Goal: Task Accomplishment & Management: Use online tool/utility

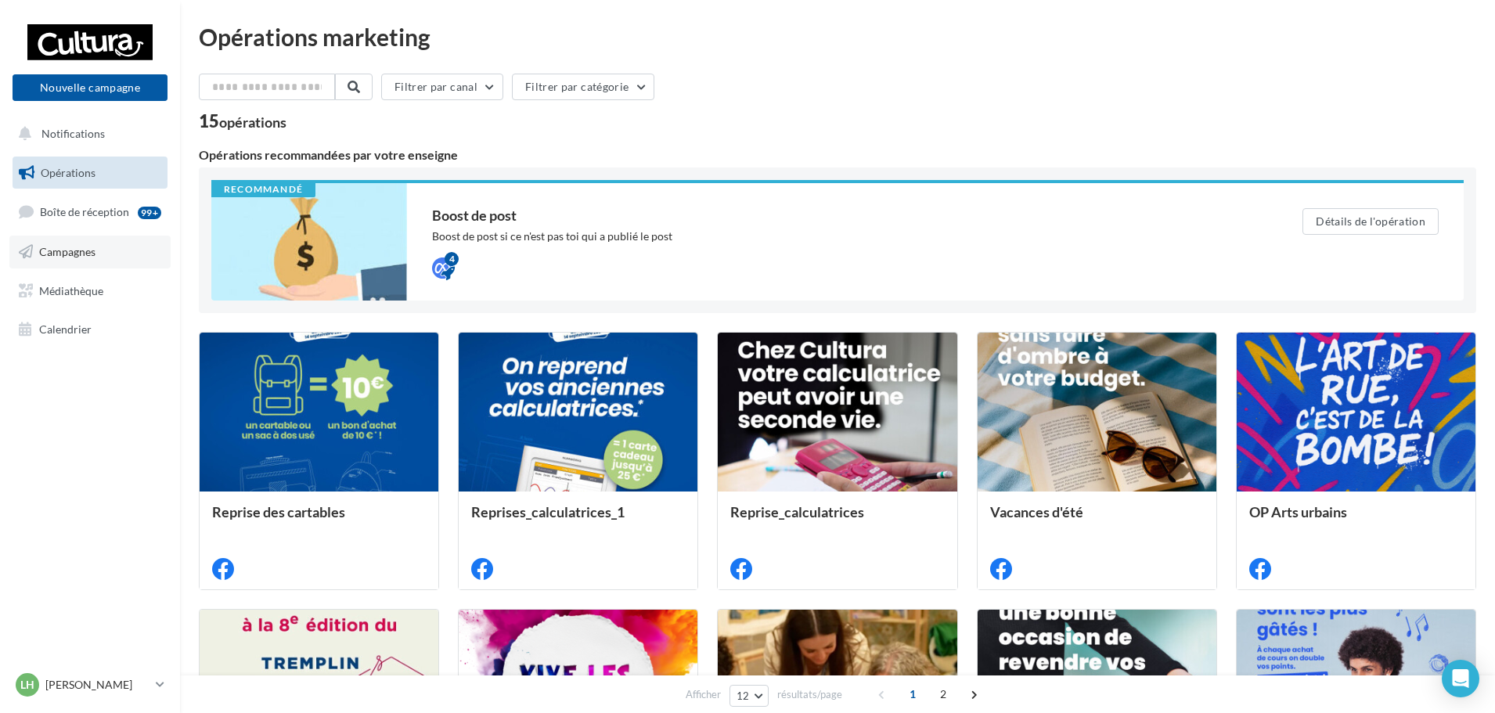
click at [79, 256] on span "Campagnes" at bounding box center [67, 251] width 56 height 13
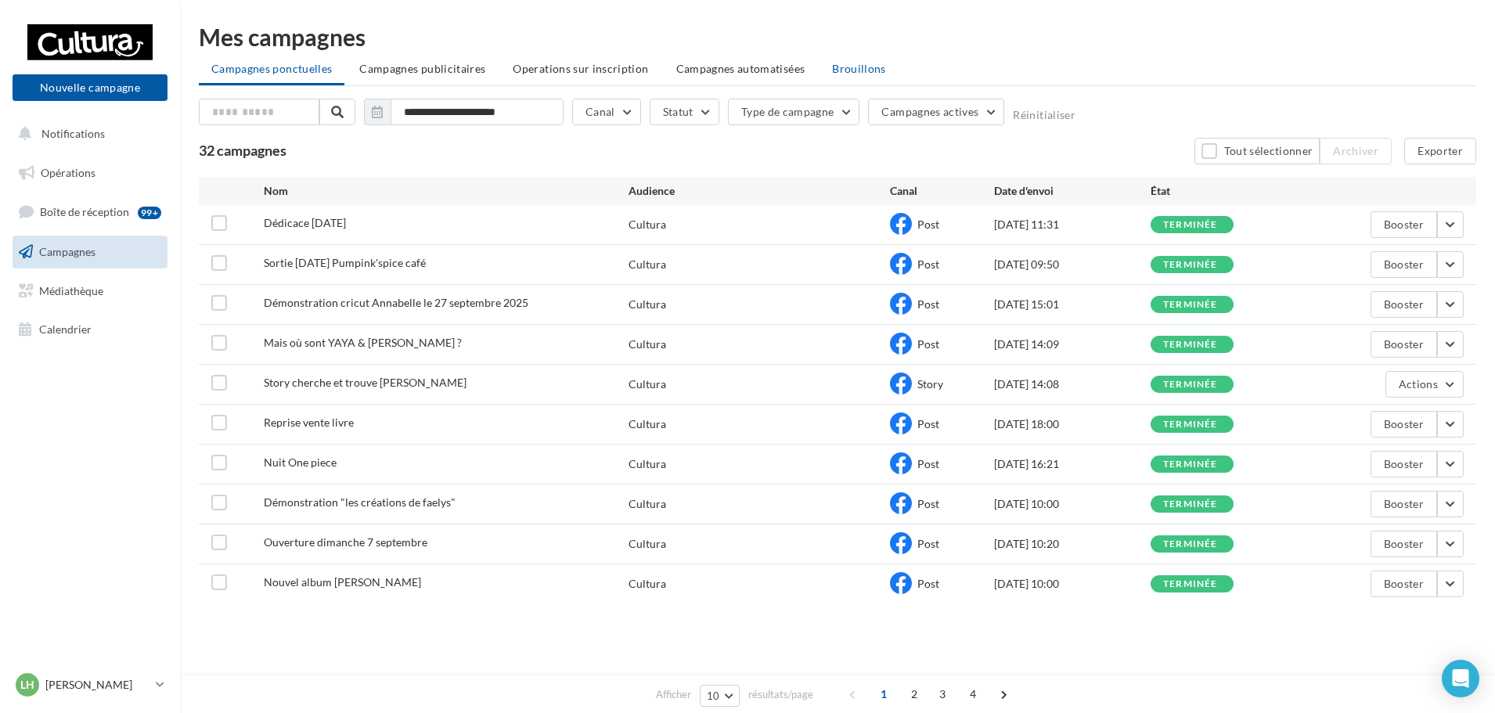
click at [848, 70] on span "Brouillons" at bounding box center [859, 68] width 54 height 13
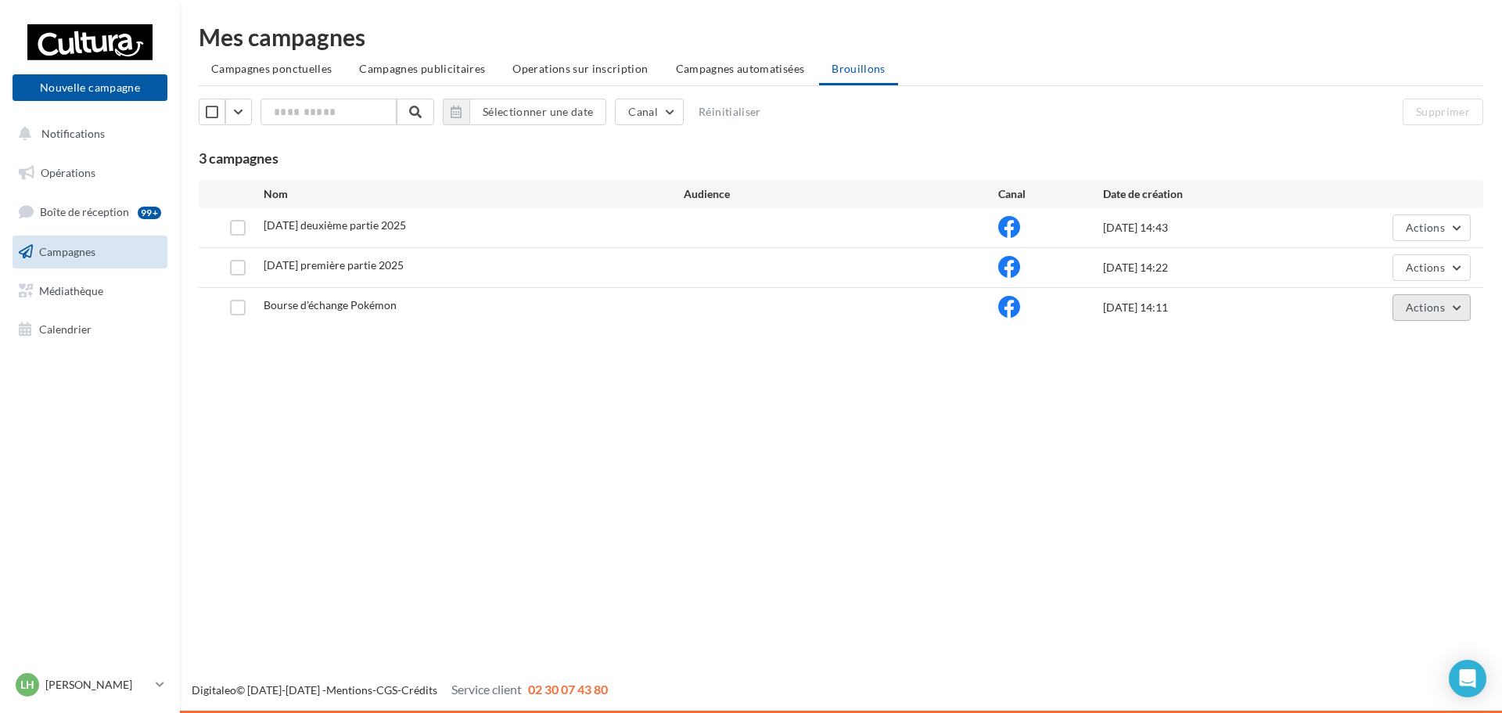
click at [1424, 312] on span "Actions" at bounding box center [1425, 306] width 39 height 13
click at [1009, 428] on div "Nouvelle campagne Nouvelle campagne Notifications Opérations Boîte de réception…" at bounding box center [751, 356] width 1502 height 713
click at [1420, 225] on span "Actions" at bounding box center [1425, 227] width 39 height 13
click at [1247, 477] on div "Nouvelle campagne Nouvelle campagne Notifications Opérations Boîte de réception…" at bounding box center [751, 356] width 1502 height 713
click at [1448, 257] on button "Actions" at bounding box center [1432, 267] width 78 height 27
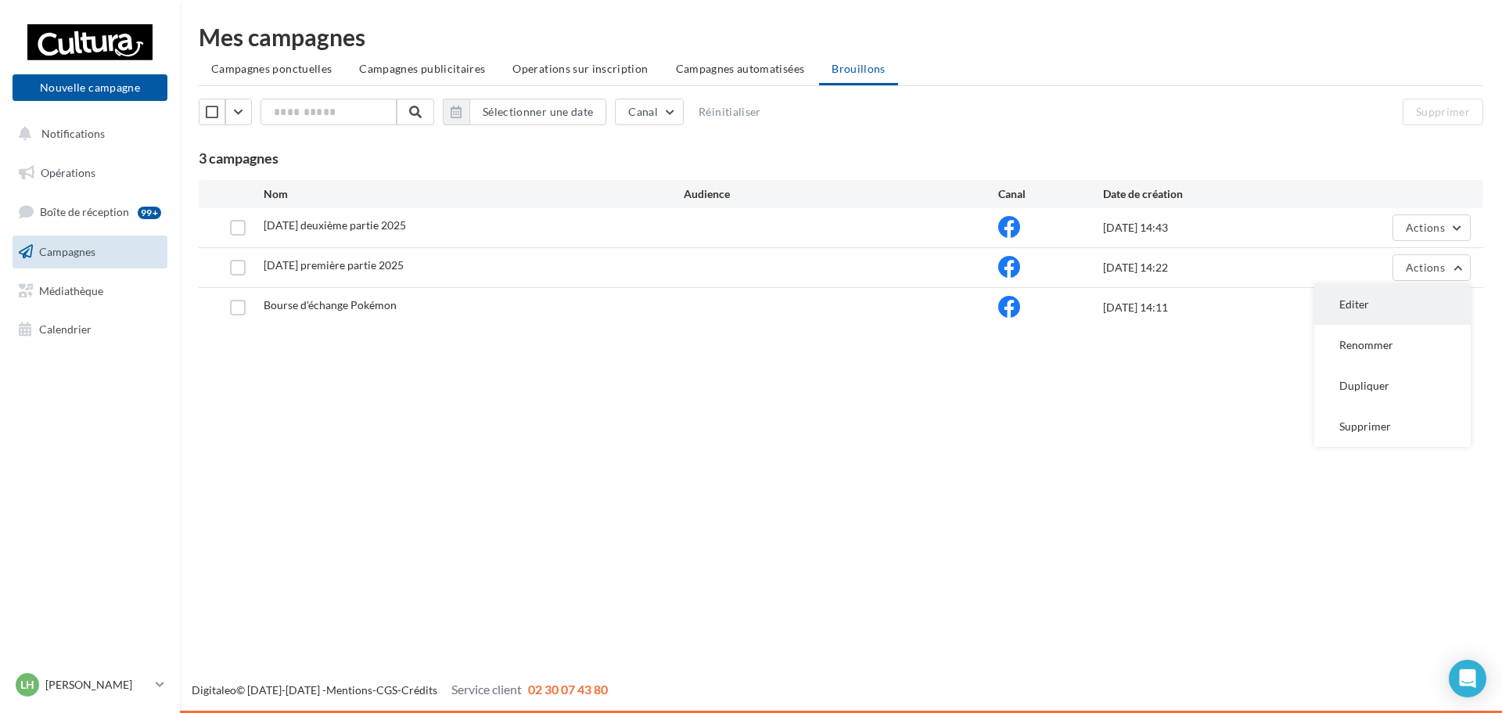
click at [1365, 309] on button "Editer" at bounding box center [1393, 304] width 157 height 41
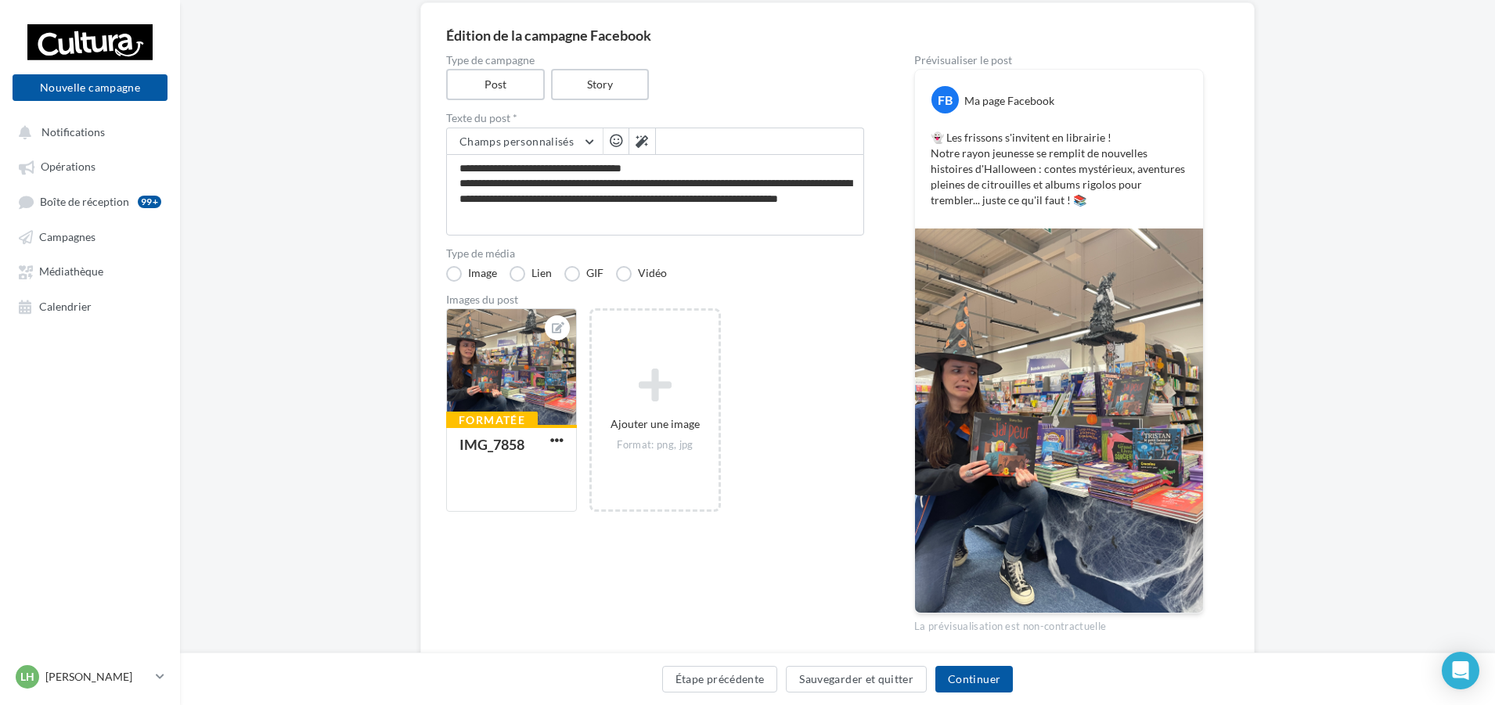
scroll to position [157, 0]
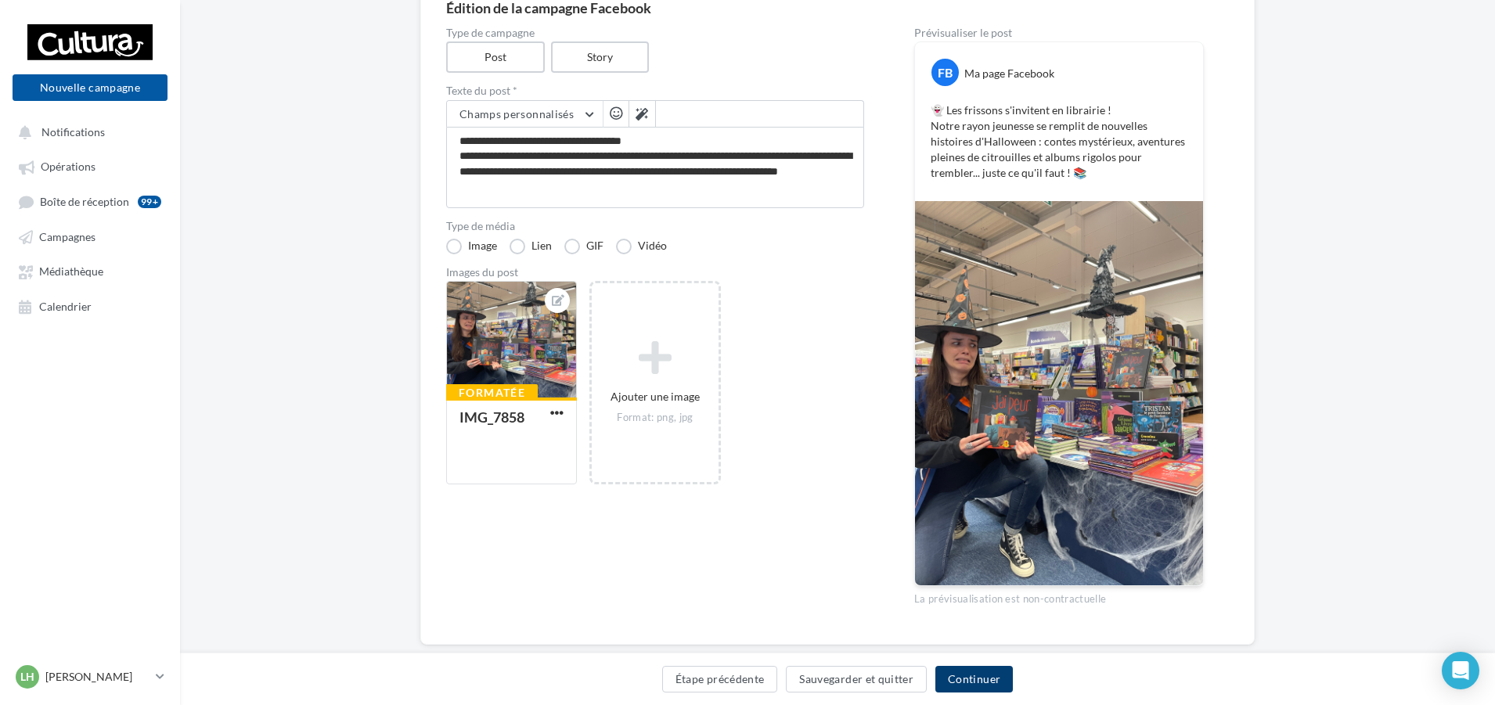
click at [970, 682] on button "Continuer" at bounding box center [973, 679] width 77 height 27
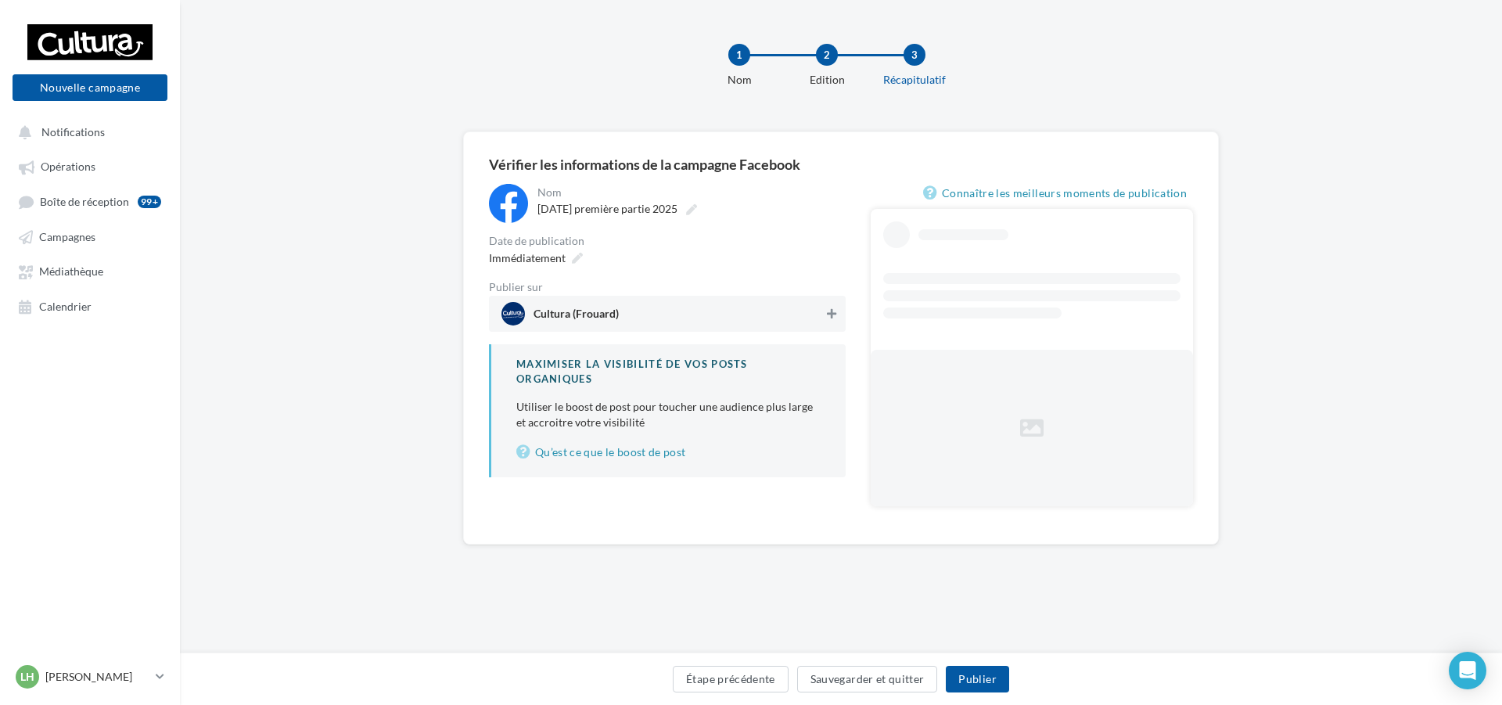
click at [830, 313] on icon at bounding box center [831, 313] width 9 height 11
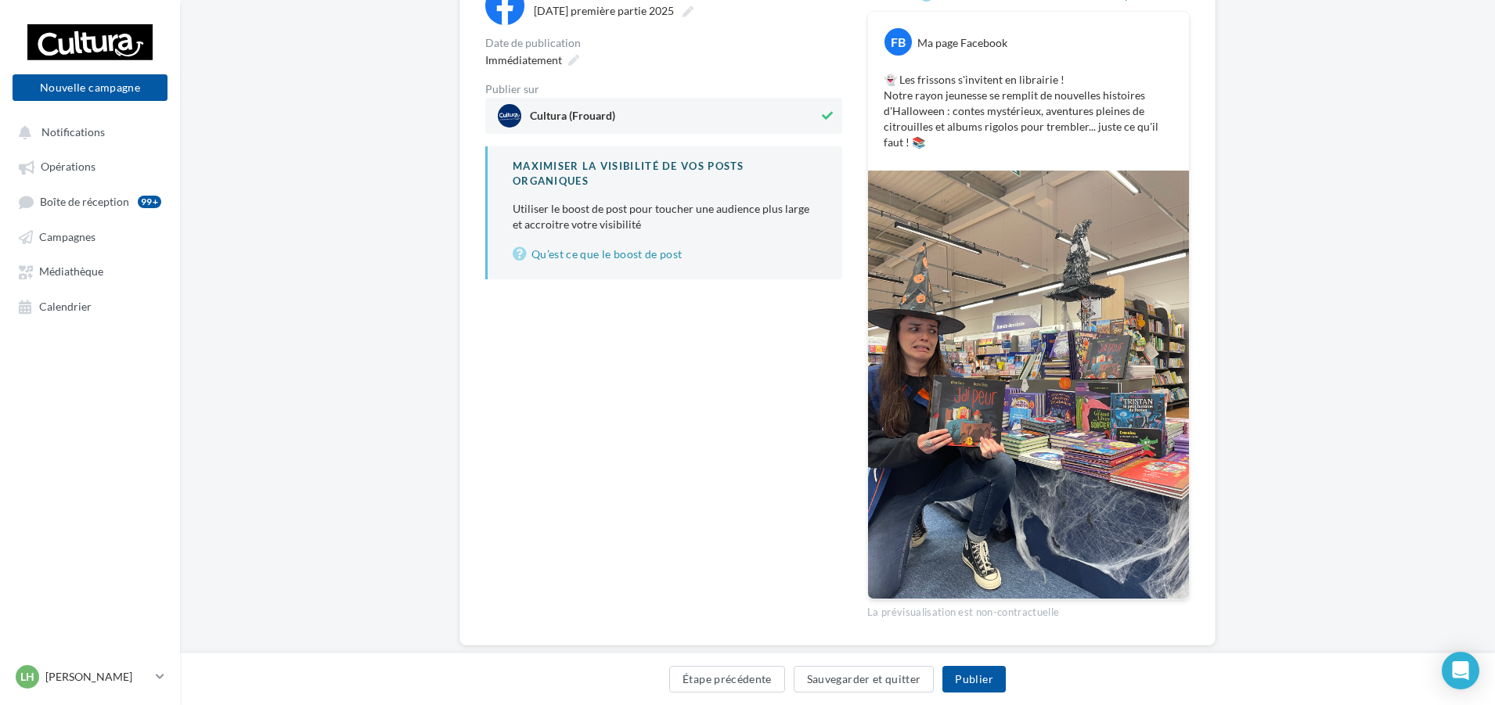
scroll to position [231, 0]
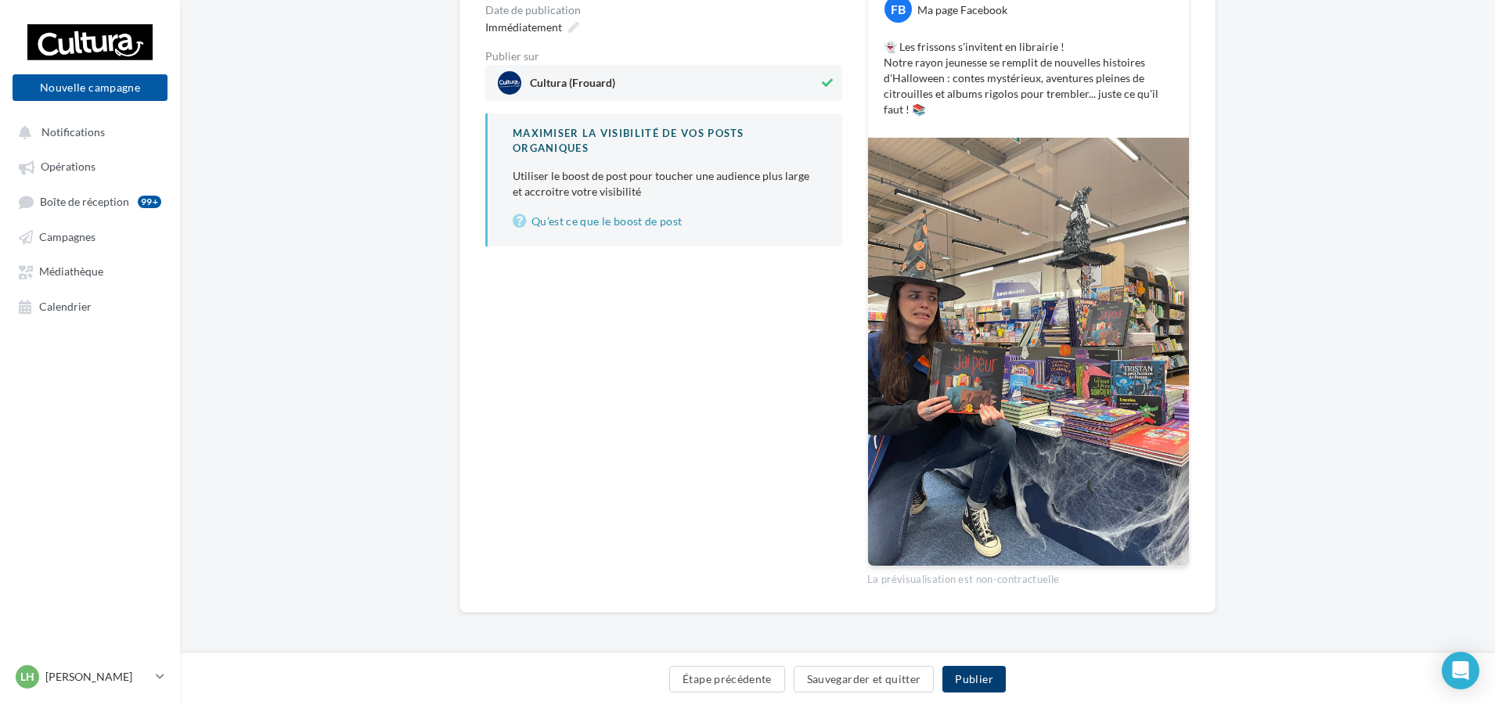
click at [970, 674] on button "Publier" at bounding box center [973, 679] width 63 height 27
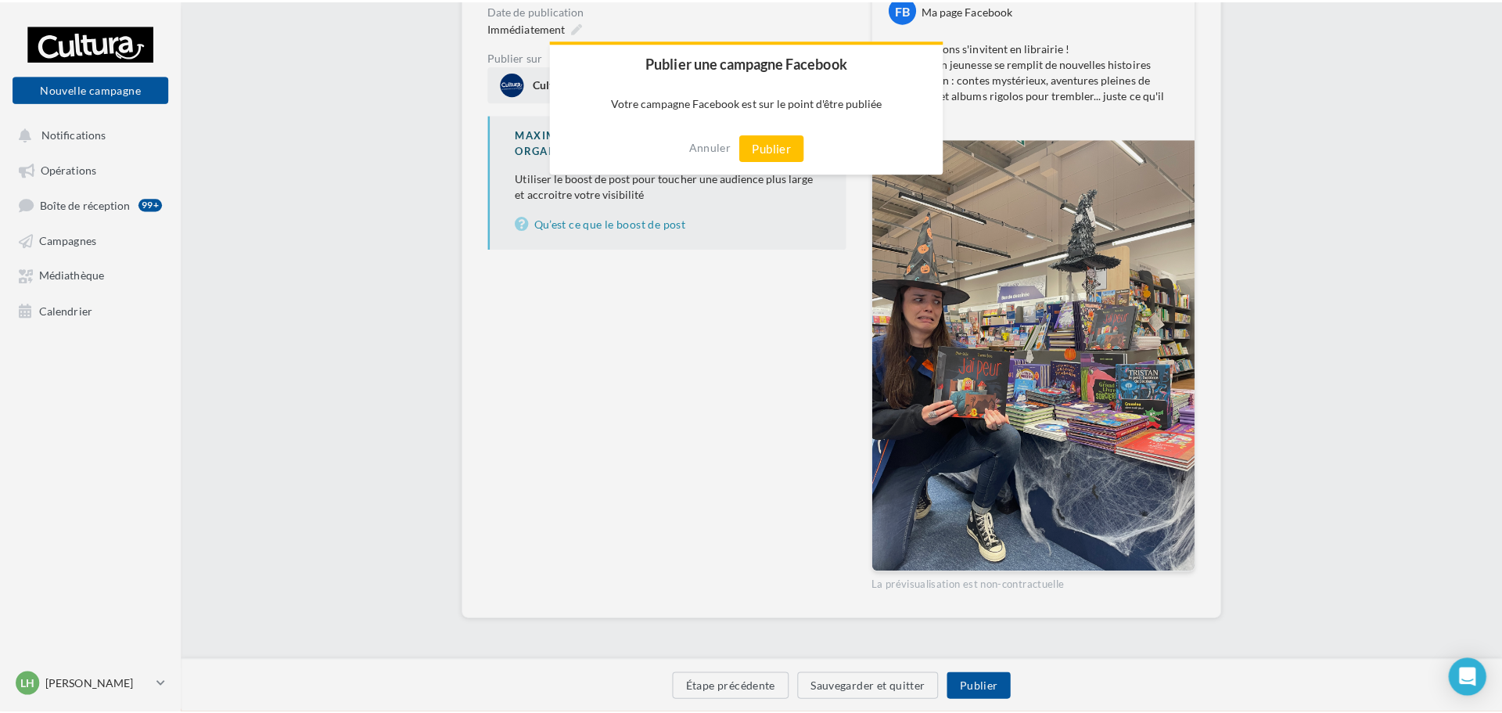
scroll to position [223, 0]
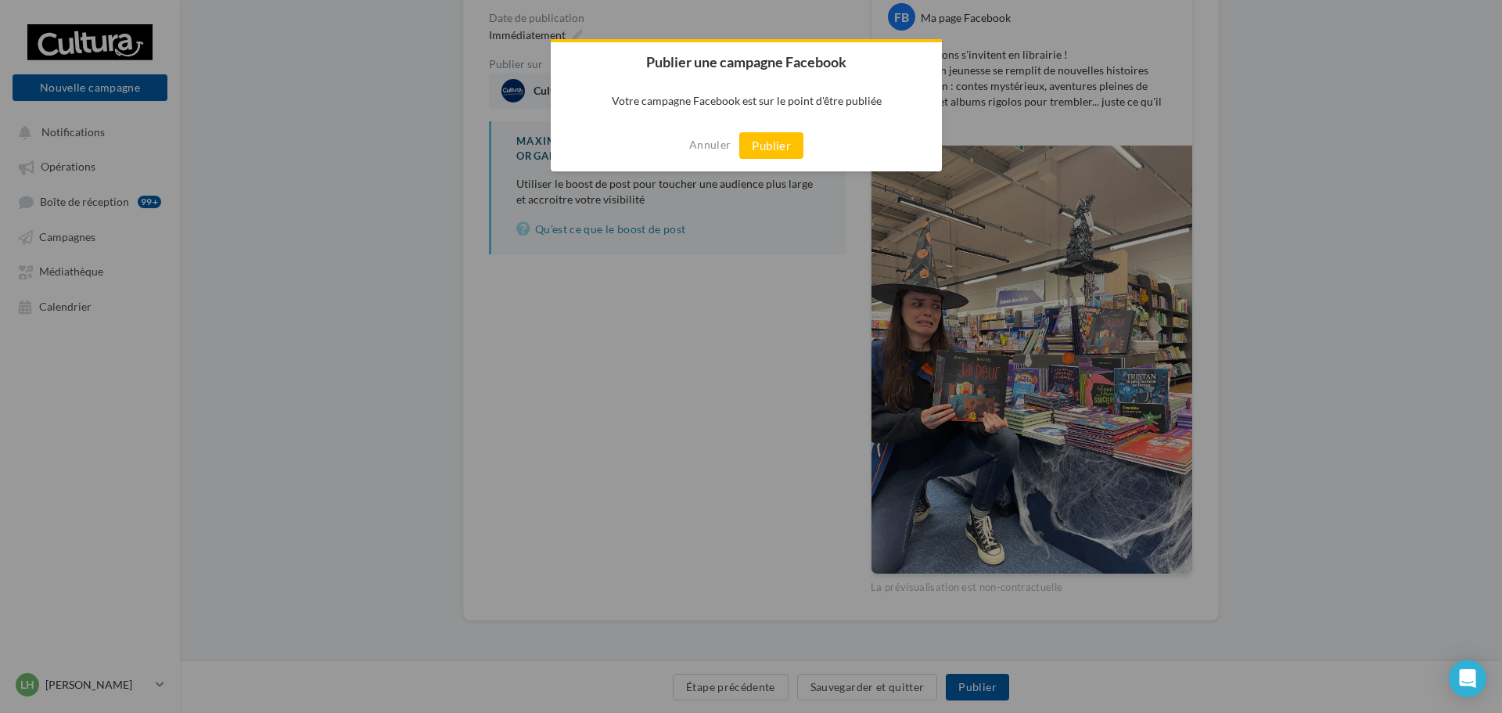
click at [781, 138] on button "Publier" at bounding box center [772, 145] width 64 height 27
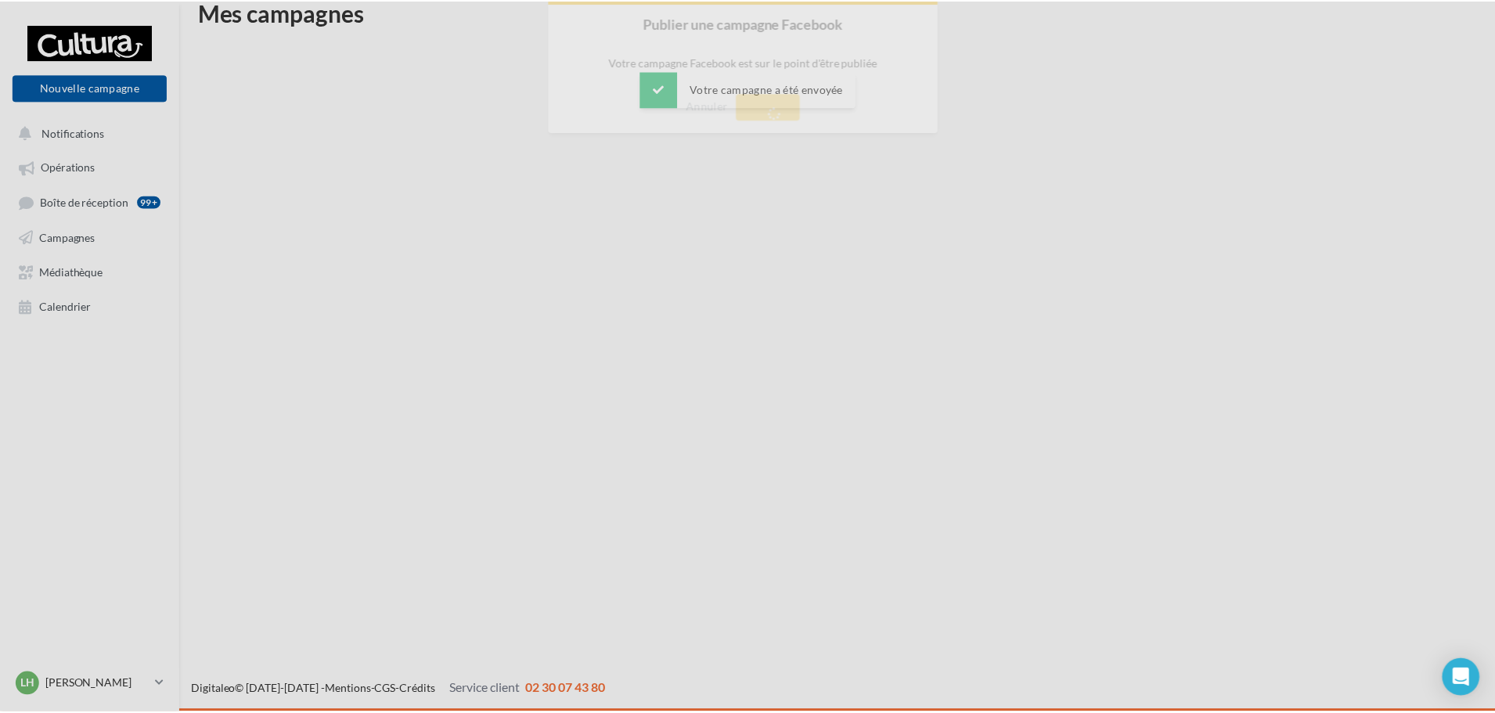
scroll to position [25, 0]
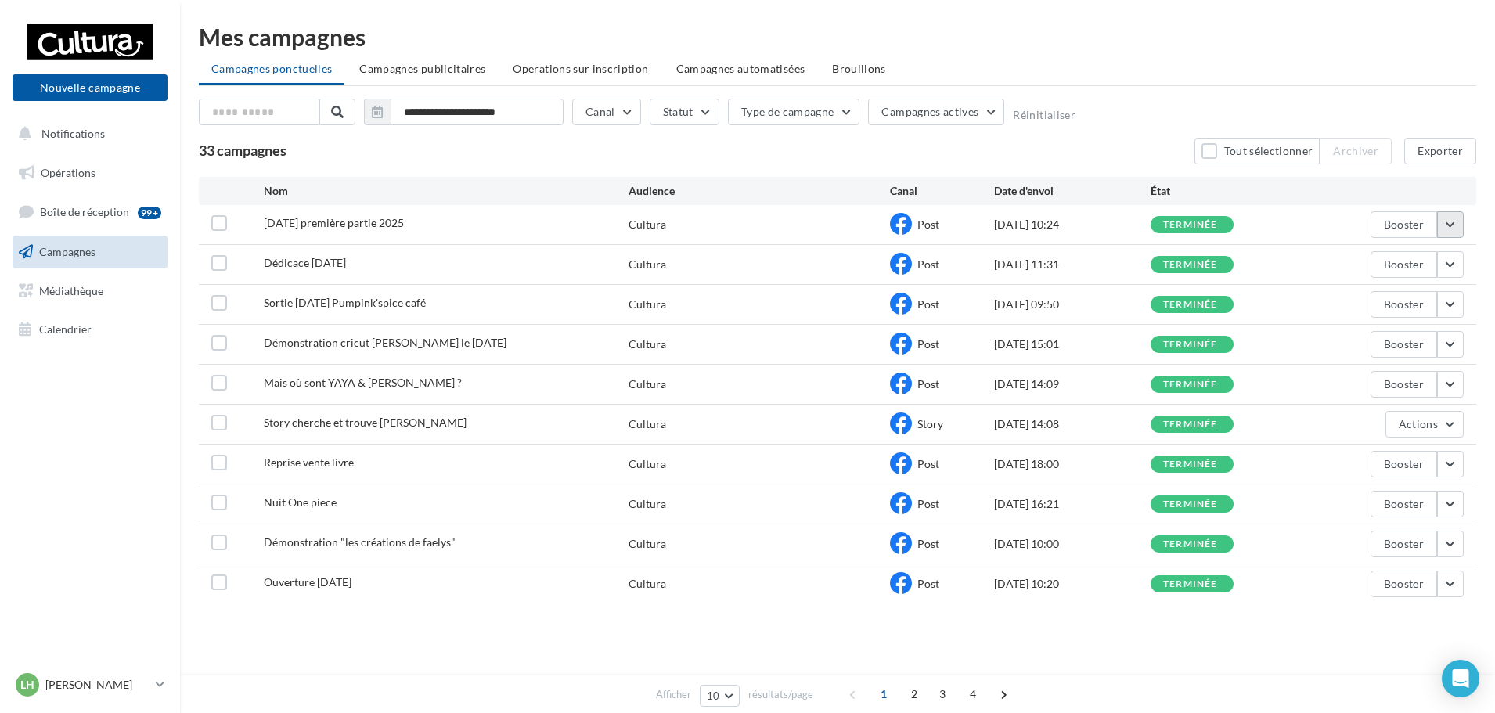
click at [1449, 221] on button "button" at bounding box center [1450, 224] width 27 height 27
click at [1371, 254] on button "Voir les résultats" at bounding box center [1385, 261] width 157 height 41
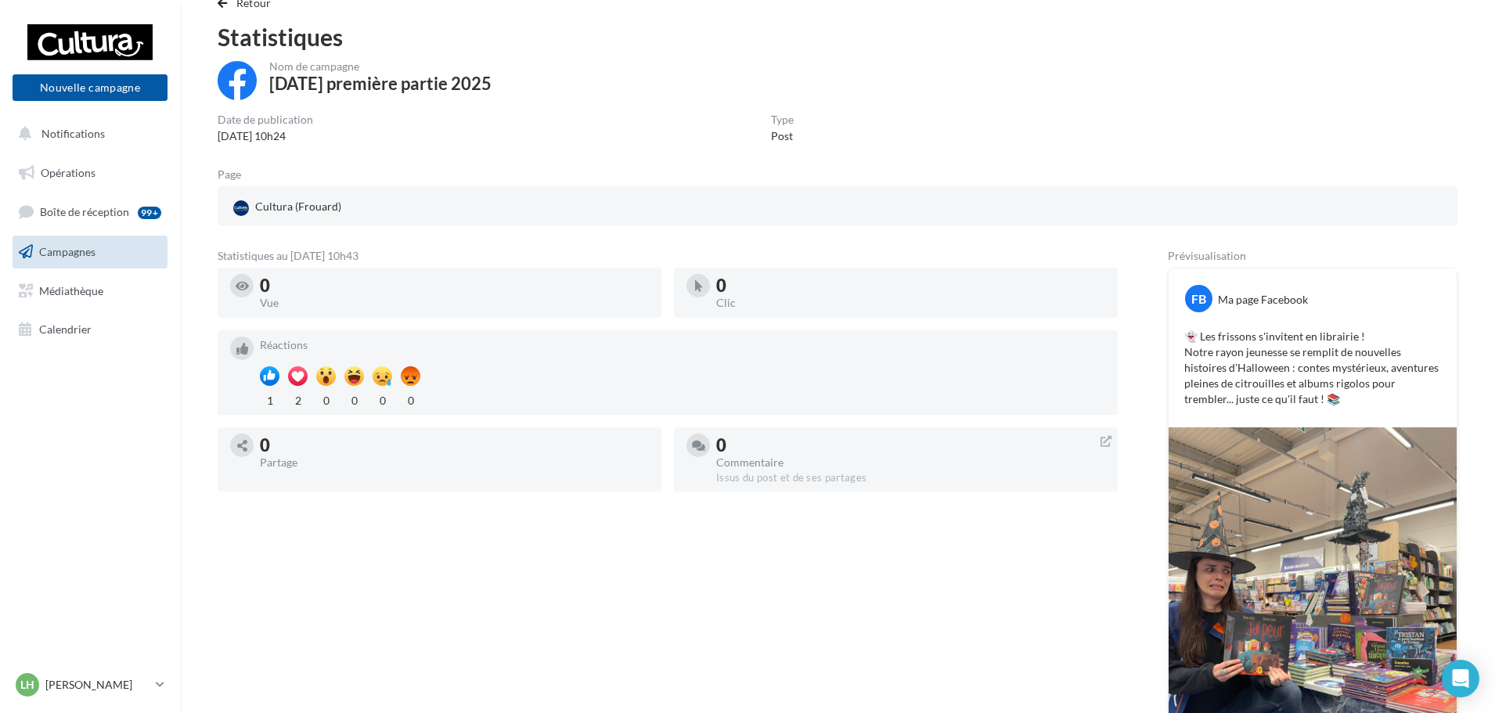
scroll to position [9, 0]
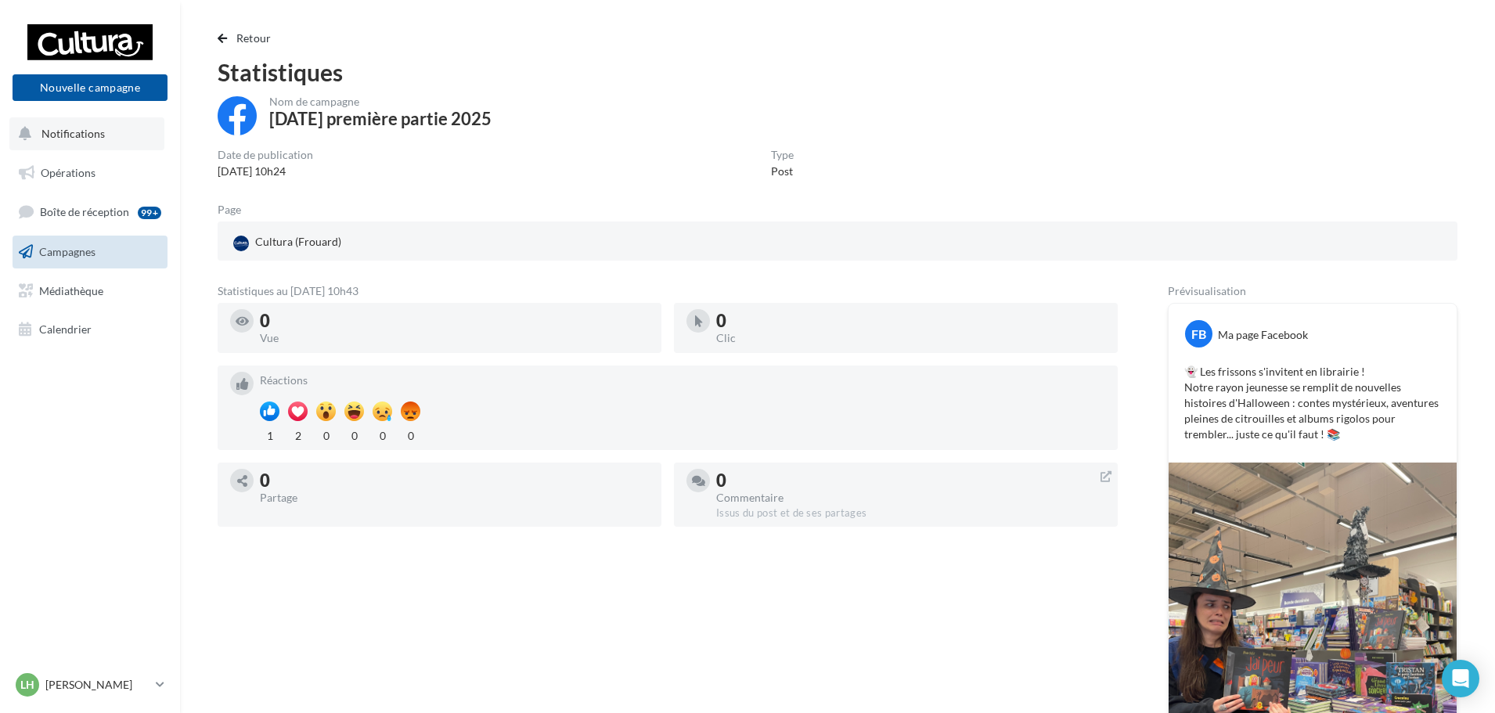
click at [99, 131] on span "Notifications" at bounding box center [72, 133] width 63 height 13
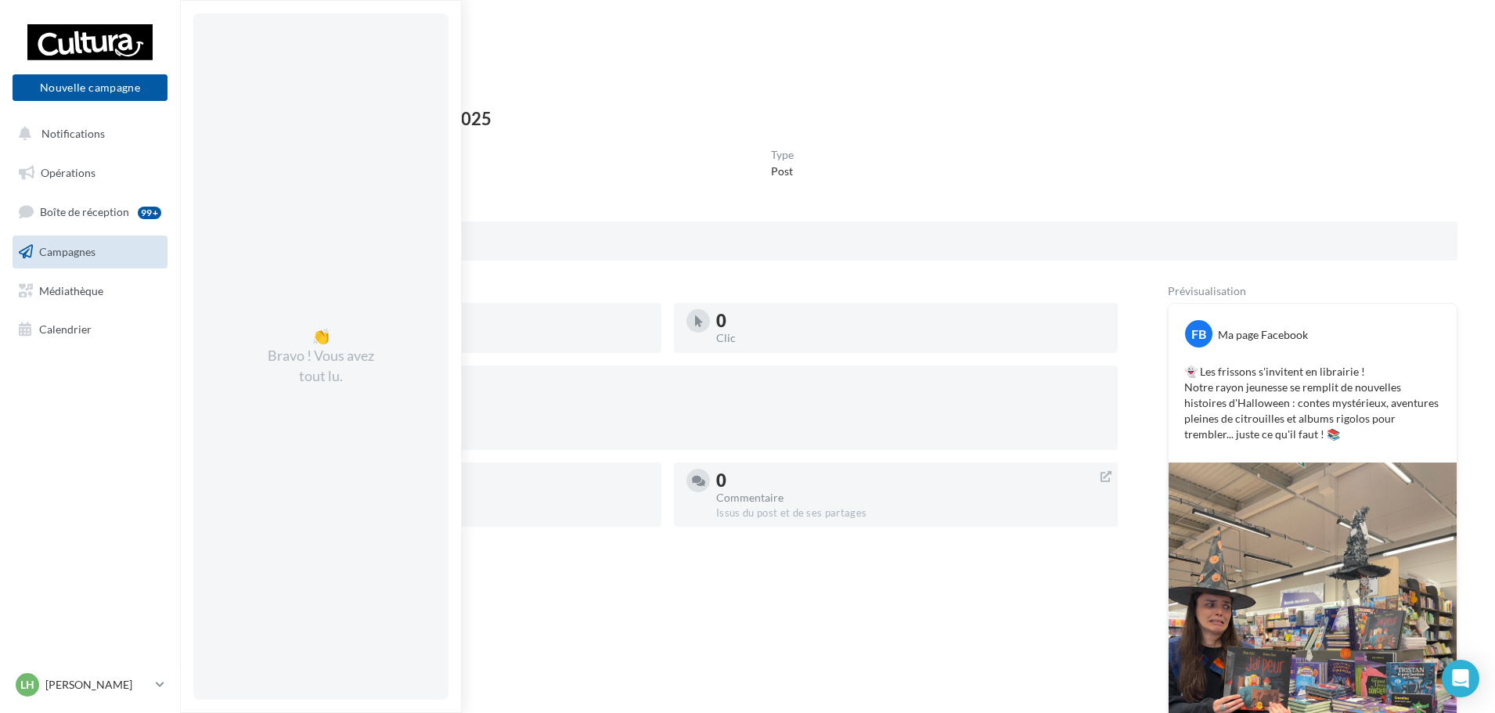
click at [71, 243] on link "Campagnes" at bounding box center [89, 252] width 161 height 33
